Goal: Obtain resource: Obtain resource

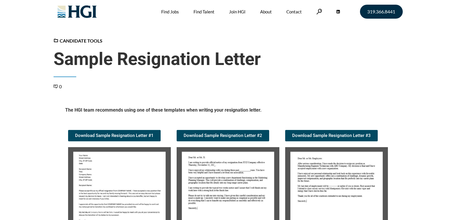
scroll to position [87, 0]
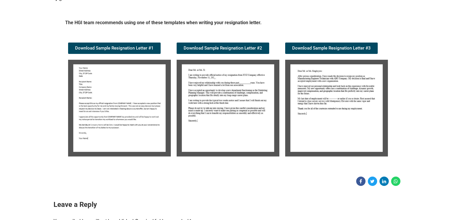
click at [116, 99] on img at bounding box center [119, 108] width 103 height 97
click at [132, 102] on img at bounding box center [119, 108] width 103 height 97
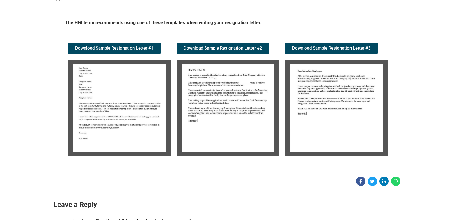
click at [240, 94] on img at bounding box center [228, 108] width 103 height 97
click at [239, 94] on img at bounding box center [228, 108] width 103 height 97
click at [354, 96] on img at bounding box center [336, 108] width 103 height 97
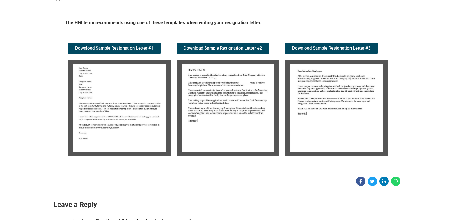
click at [236, 80] on img at bounding box center [228, 108] width 103 height 97
click at [347, 86] on img at bounding box center [336, 108] width 103 height 97
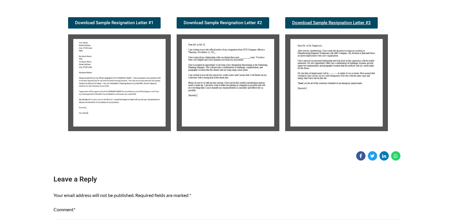
scroll to position [116, 0]
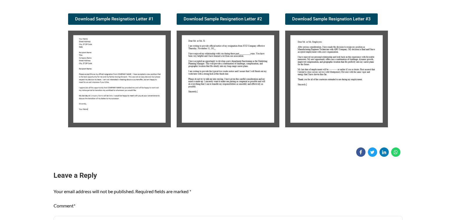
click at [134, 83] on img at bounding box center [119, 79] width 103 height 97
click at [127, 92] on img at bounding box center [119, 79] width 103 height 97
click at [113, 76] on img at bounding box center [119, 79] width 103 height 97
click at [223, 67] on img at bounding box center [228, 79] width 103 height 97
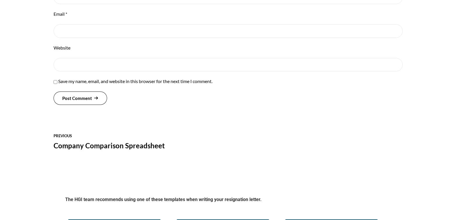
scroll to position [555, 0]
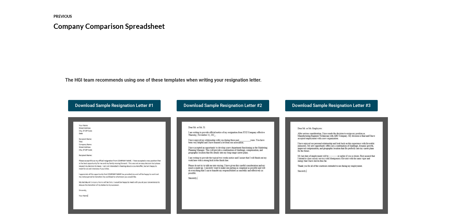
click at [109, 151] on img at bounding box center [119, 165] width 103 height 97
click at [122, 149] on img at bounding box center [119, 165] width 103 height 97
click at [229, 146] on img at bounding box center [228, 165] width 103 height 97
click at [369, 157] on img at bounding box center [336, 165] width 103 height 97
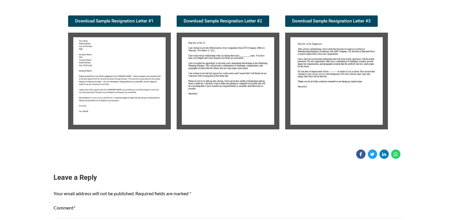
scroll to position [145, 0]
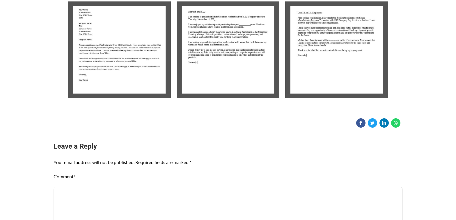
click at [130, 25] on img at bounding box center [119, 49] width 103 height 97
click at [131, 26] on img at bounding box center [119, 49] width 103 height 97
click at [255, 37] on img at bounding box center [228, 49] width 103 height 97
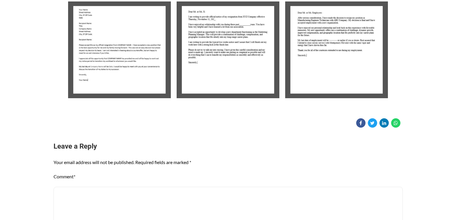
click at [255, 38] on img at bounding box center [228, 49] width 103 height 97
drag, startPoint x: 352, startPoint y: 53, endPoint x: 348, endPoint y: 54, distance: 5.0
click at [352, 54] on img at bounding box center [336, 49] width 103 height 97
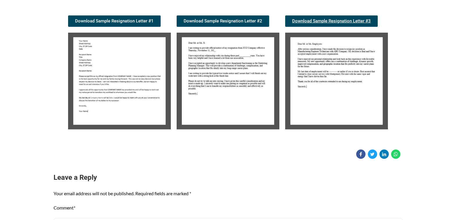
scroll to position [58, 0]
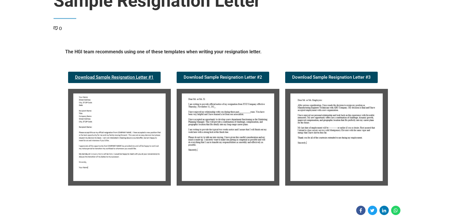
click at [94, 76] on span "Download Sample Resignation Letter #1" at bounding box center [114, 77] width 79 height 4
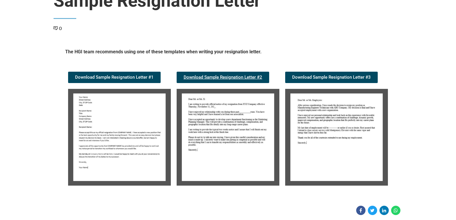
click at [230, 78] on span "Download Sample Resignation Letter #2" at bounding box center [223, 77] width 79 height 4
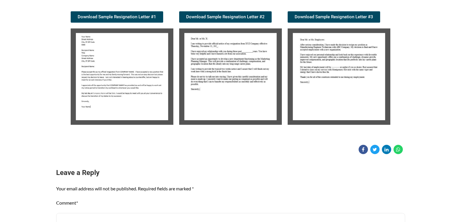
scroll to position [116, 0]
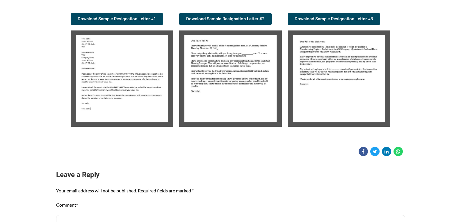
click at [236, 96] on img at bounding box center [230, 79] width 103 height 97
